Goal: Task Accomplishment & Management: Complete application form

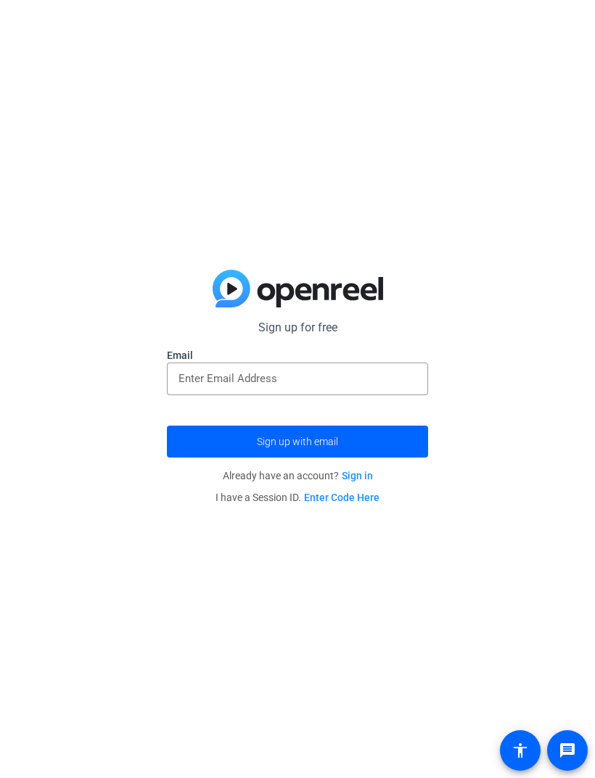
click at [355, 384] on input "email" at bounding box center [297, 378] width 238 height 17
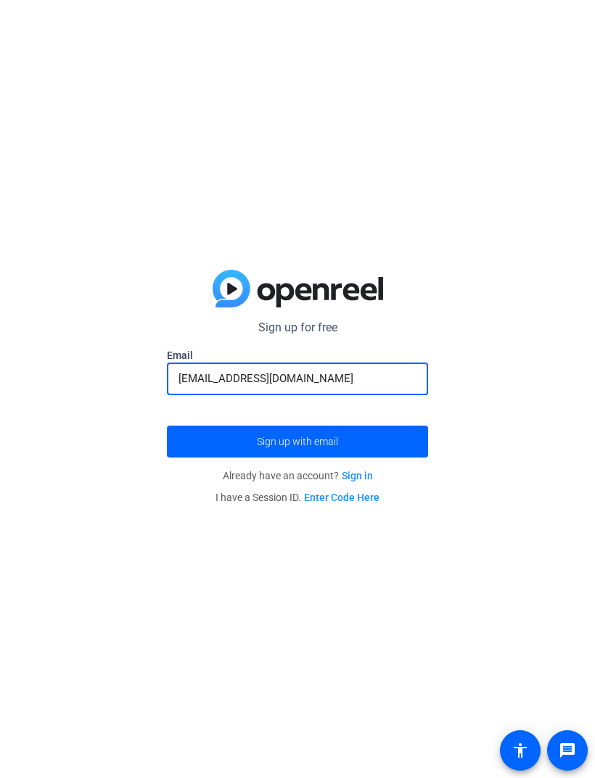
click at [357, 435] on span "submit" at bounding box center [297, 441] width 261 height 35
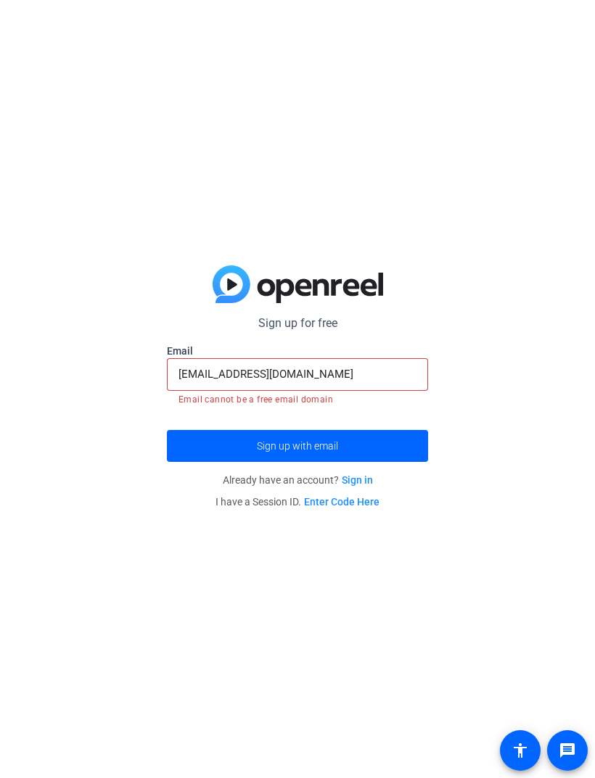
click at [366, 382] on input "[EMAIL_ADDRESS][DOMAIN_NAME]" at bounding box center [297, 374] width 238 height 17
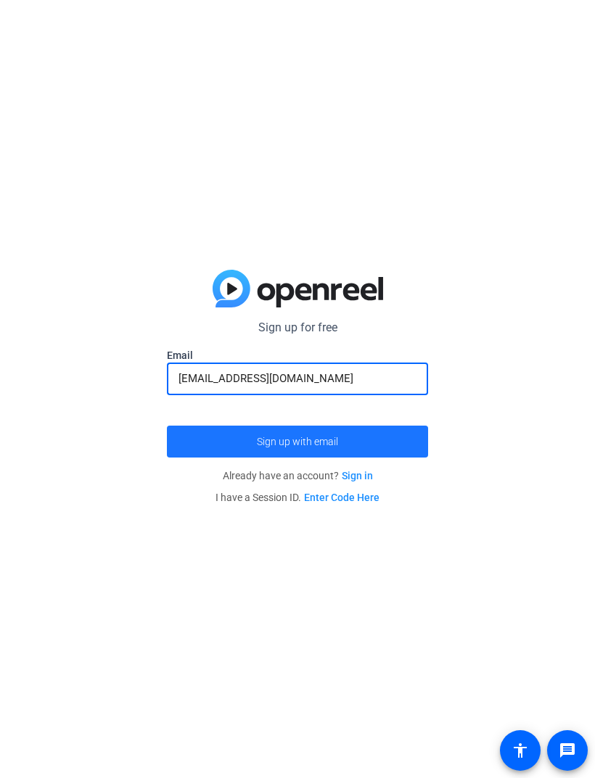
click at [350, 446] on span "submit" at bounding box center [297, 441] width 261 height 35
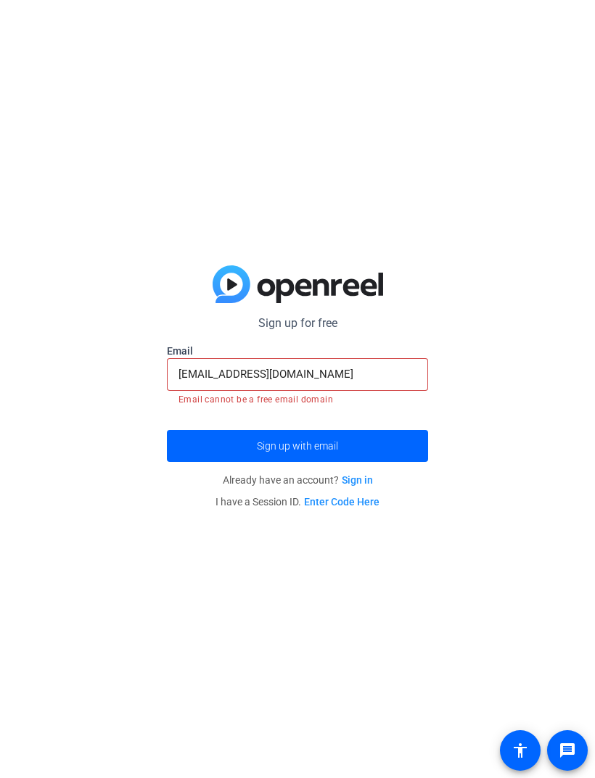
click at [355, 382] on input "[EMAIL_ADDRESS][DOMAIN_NAME]" at bounding box center [297, 374] width 238 height 17
click at [211, 382] on input "[EMAIL_ADDRESS][DOMAIN_NAME]" at bounding box center [297, 374] width 238 height 17
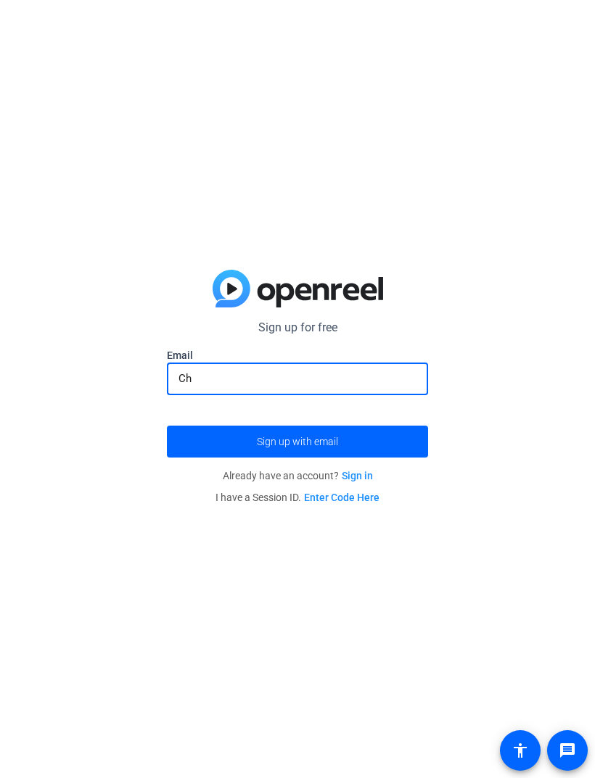
type input "C"
click at [342, 447] on span "submit" at bounding box center [297, 441] width 261 height 35
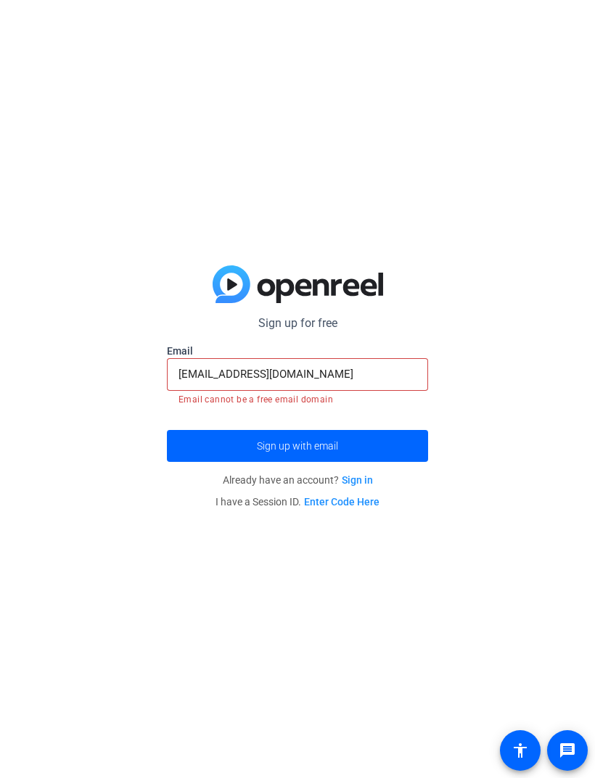
click at [371, 379] on input "[EMAIL_ADDRESS][DOMAIN_NAME]" at bounding box center [297, 374] width 238 height 17
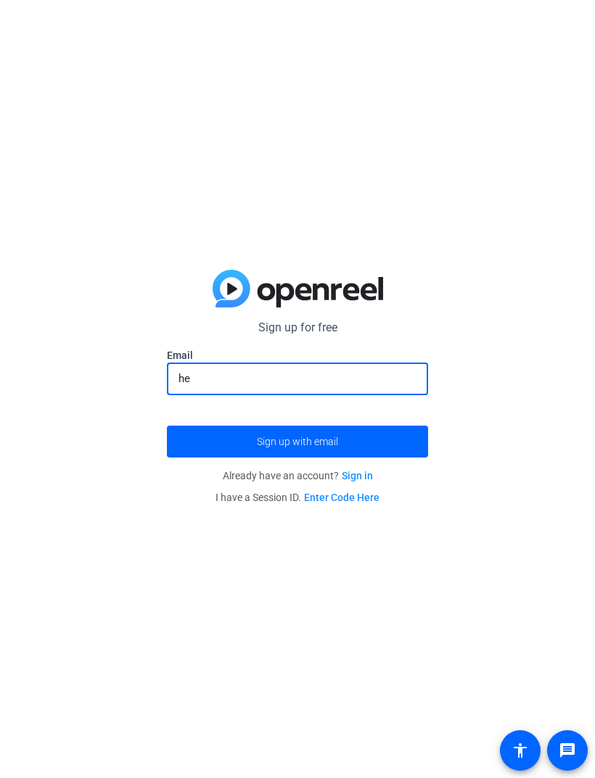
type input "h"
click at [362, 454] on span "submit" at bounding box center [297, 441] width 261 height 35
